Goal: Navigation & Orientation: Find specific page/section

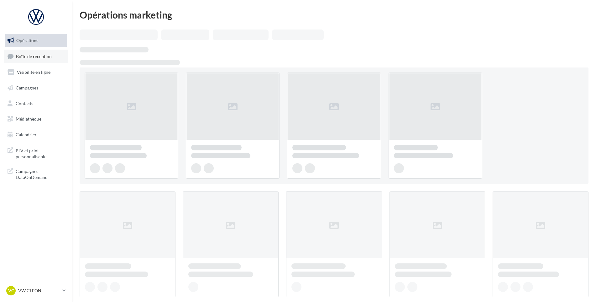
click at [48, 58] on span "Boîte de réception" at bounding box center [34, 55] width 36 height 5
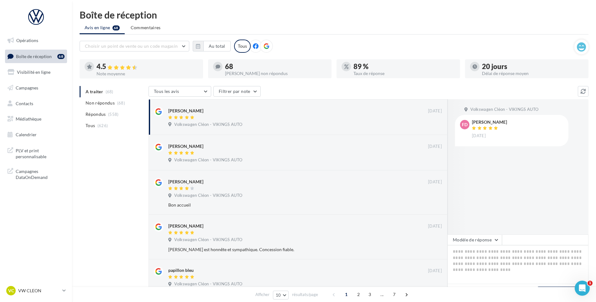
click at [35, 283] on nav "Opérations Boîte de réception 68 Visibilité en ligne Campagnes Contacts Médiath…" at bounding box center [36, 151] width 72 height 302
click at [31, 285] on link "VC VW CLEON vw-cle-vau" at bounding box center [36, 290] width 62 height 12
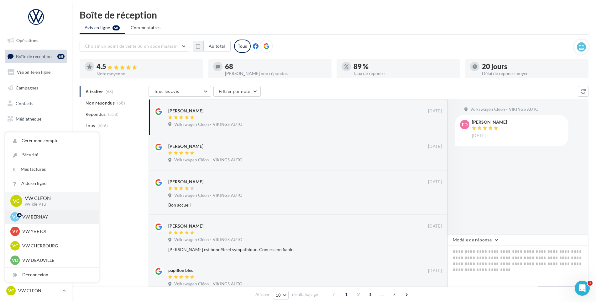
scroll to position [63, 0]
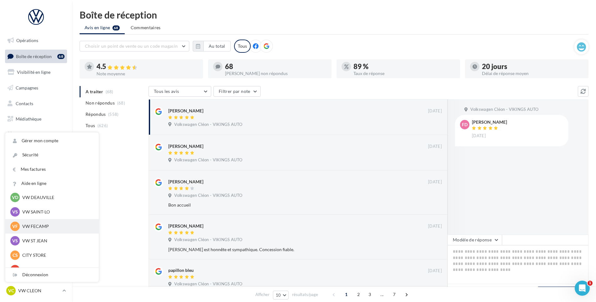
click at [34, 221] on div "VF VW FECAMP vw-stl-vau" at bounding box center [51, 225] width 83 height 9
